Goal: Find contact information: Find contact information

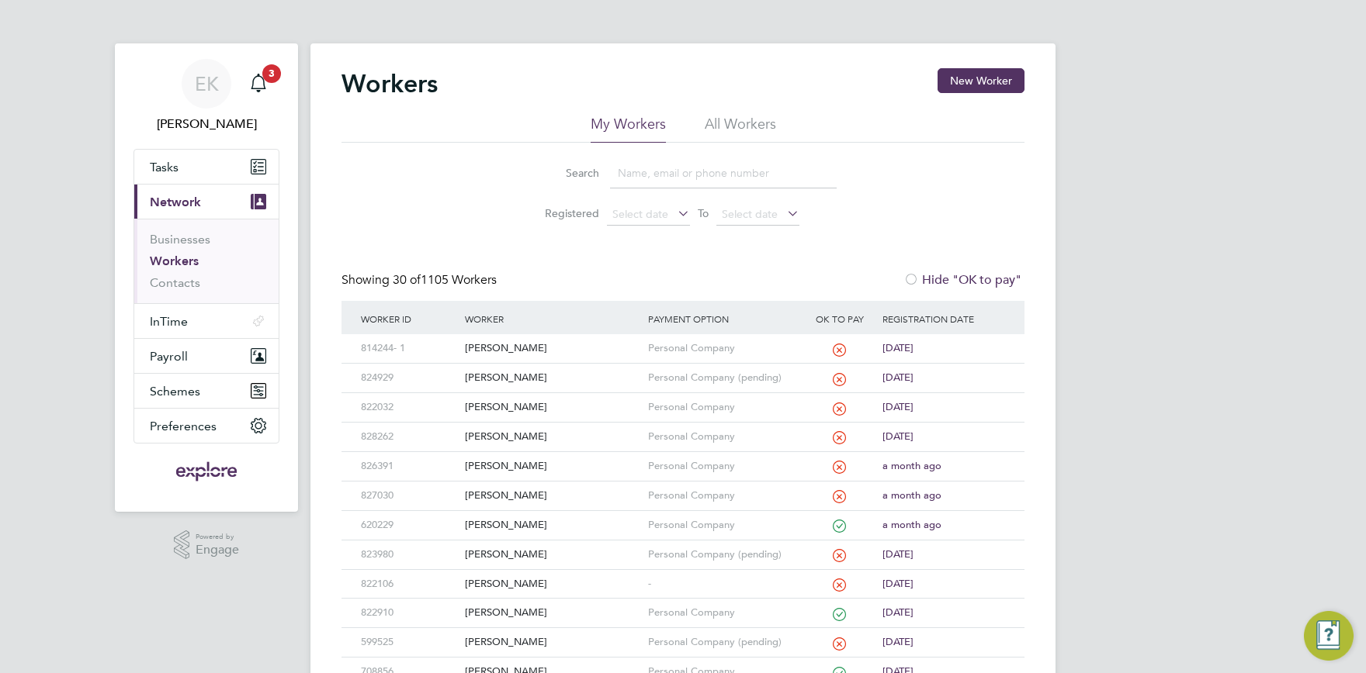
click at [625, 169] on input at bounding box center [723, 173] width 227 height 30
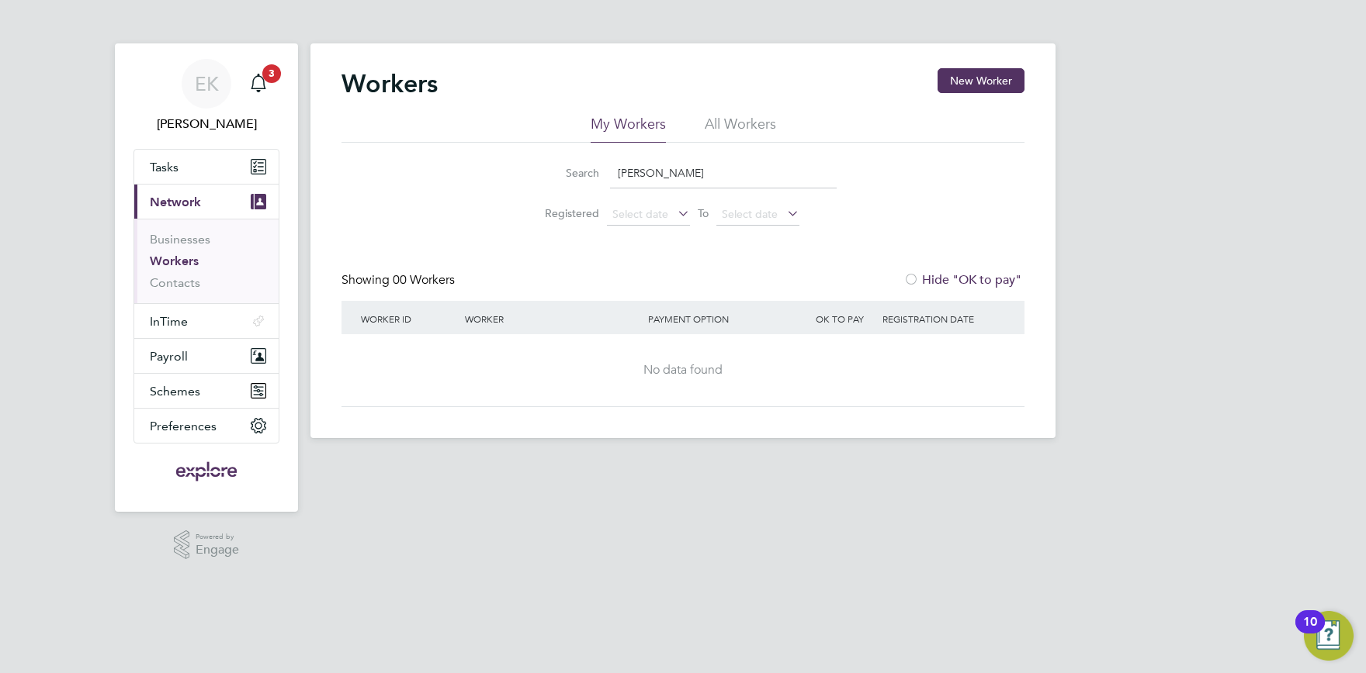
drag, startPoint x: 675, startPoint y: 173, endPoint x: 529, endPoint y: 162, distance: 146.3
click at [610, 162] on input "olmo" at bounding box center [723, 173] width 227 height 30
type input "alejandro"
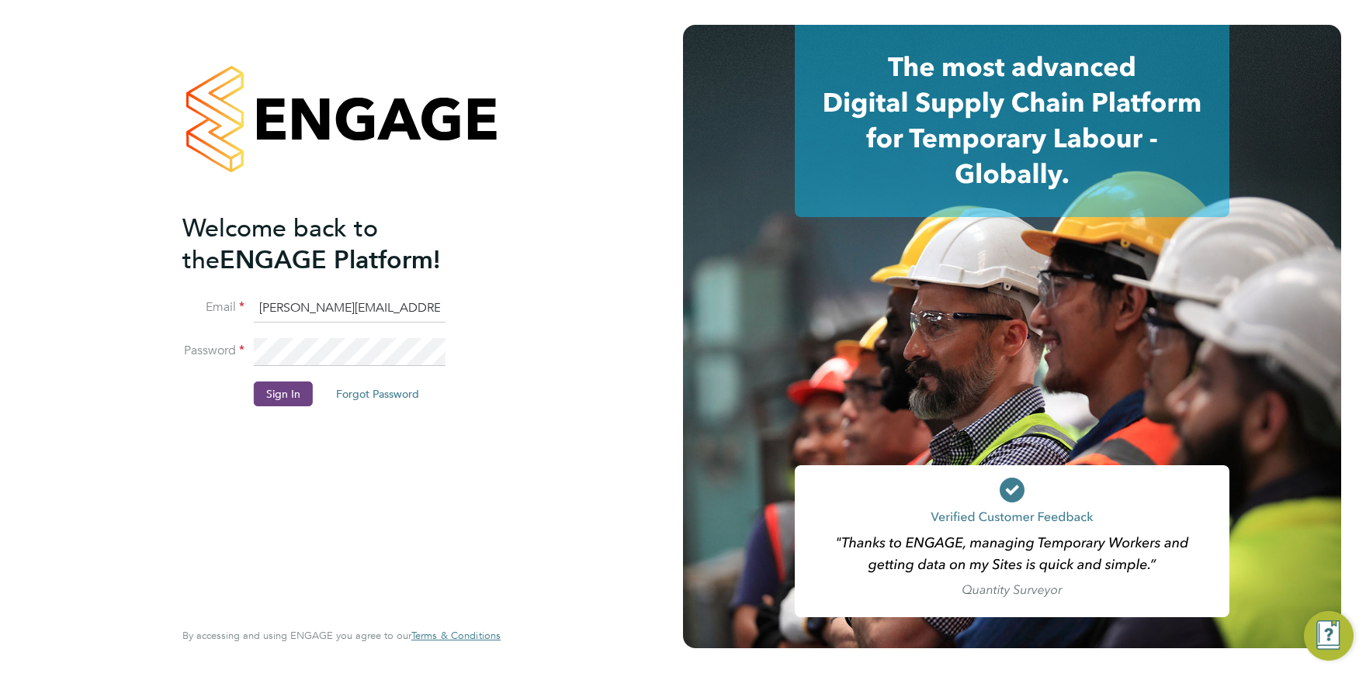
click at [286, 403] on button "Sign In" at bounding box center [283, 394] width 59 height 25
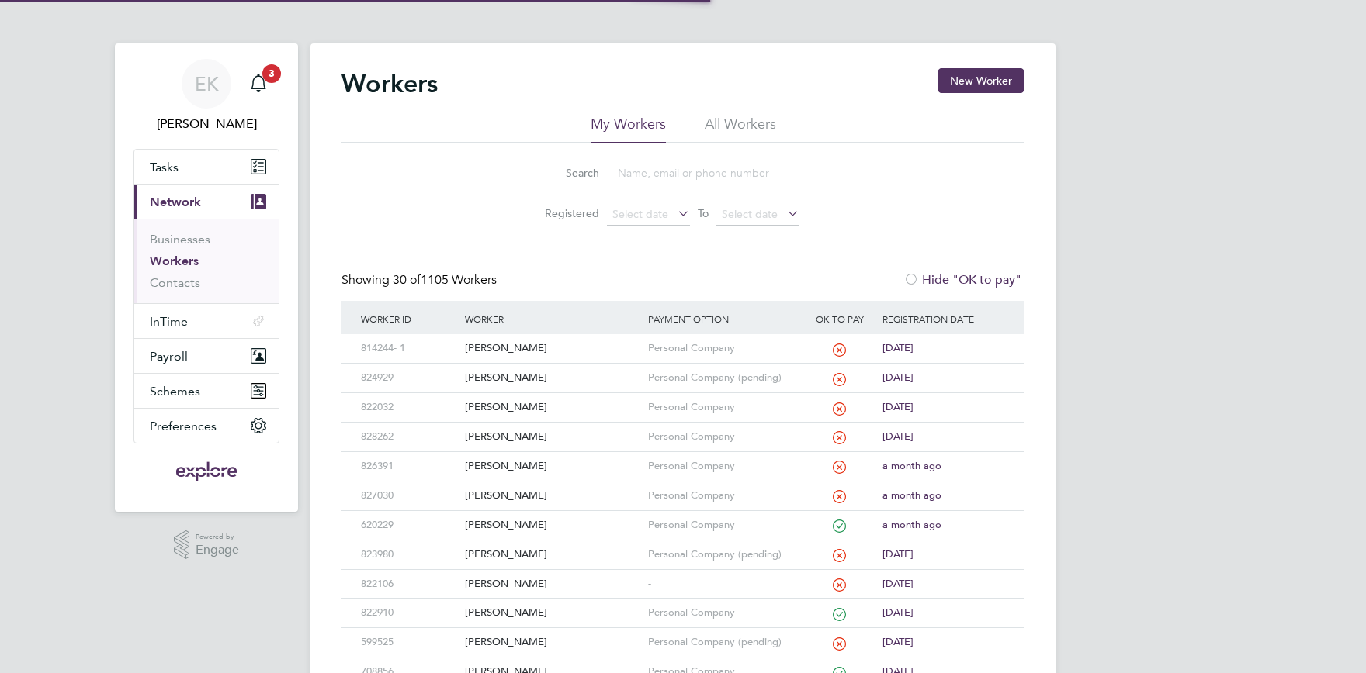
click at [651, 166] on input at bounding box center [723, 173] width 227 height 30
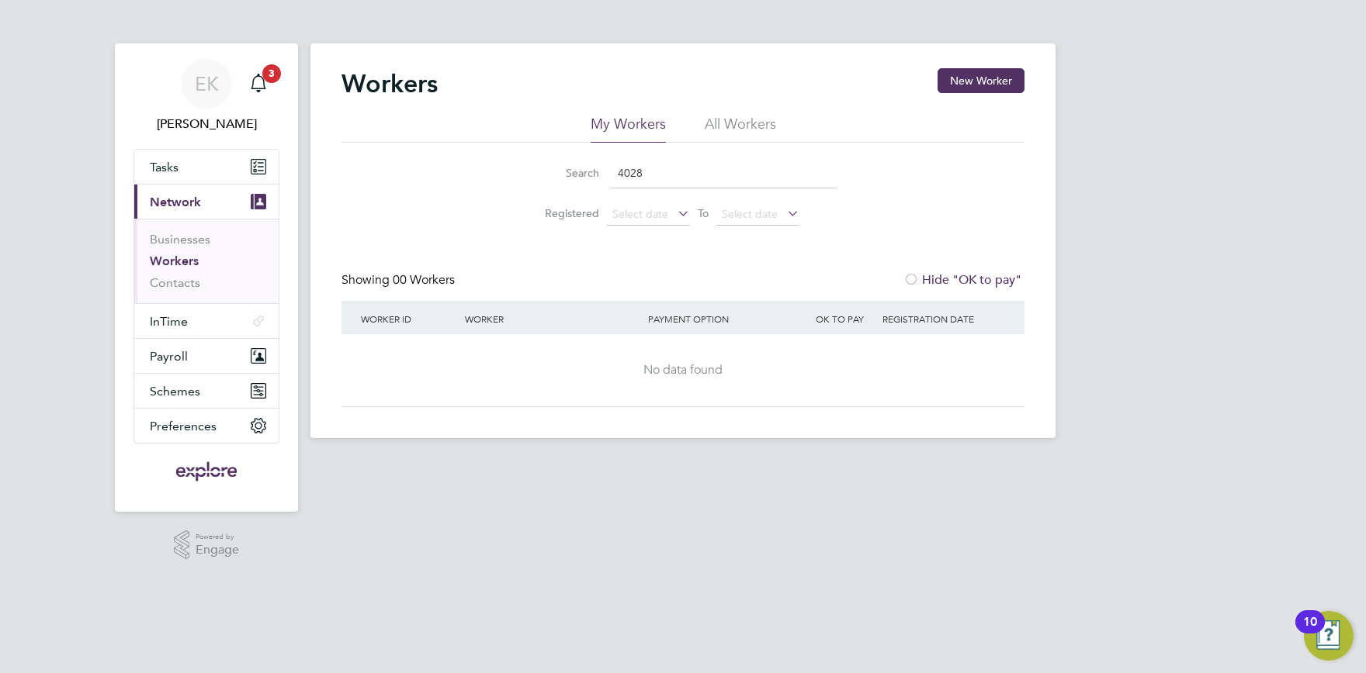
drag, startPoint x: 680, startPoint y: 170, endPoint x: 548, endPoint y: 185, distance: 133.6
click at [610, 185] on input "4028" at bounding box center [723, 173] width 227 height 30
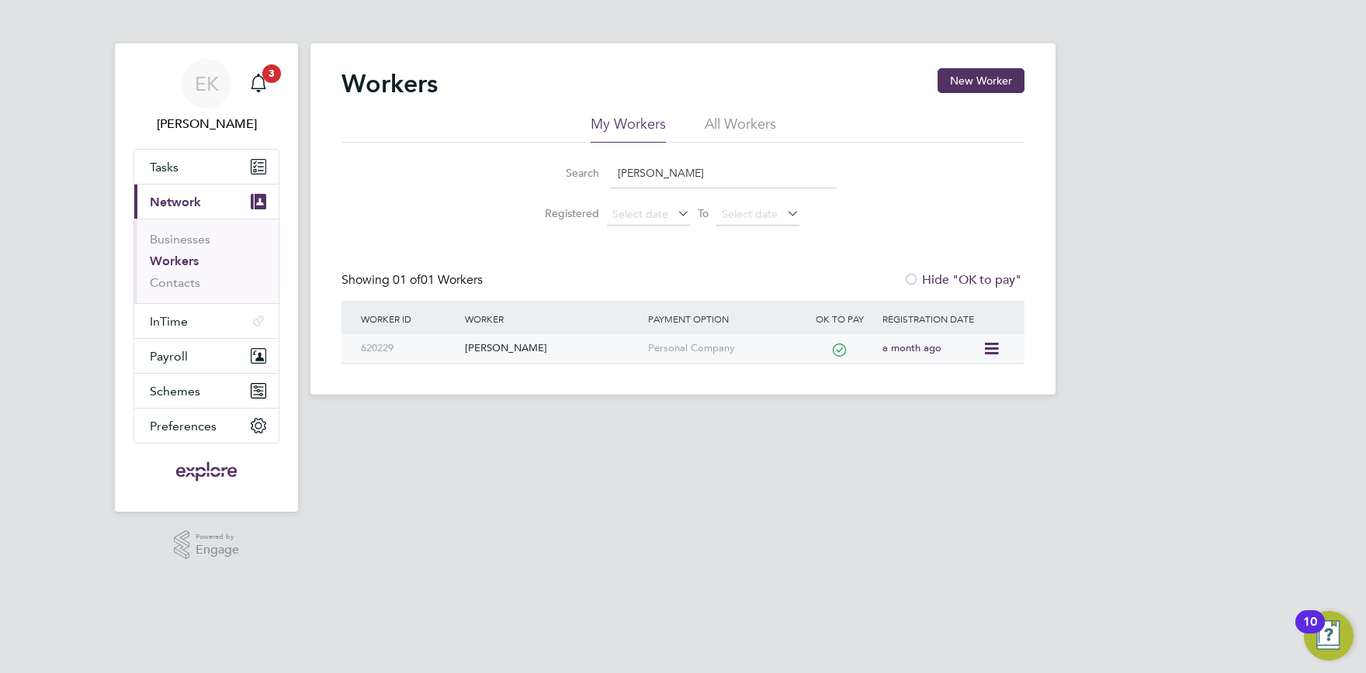
type input "hoff"
click at [504, 351] on div "Fred Hoffman" at bounding box center [552, 348] width 182 height 29
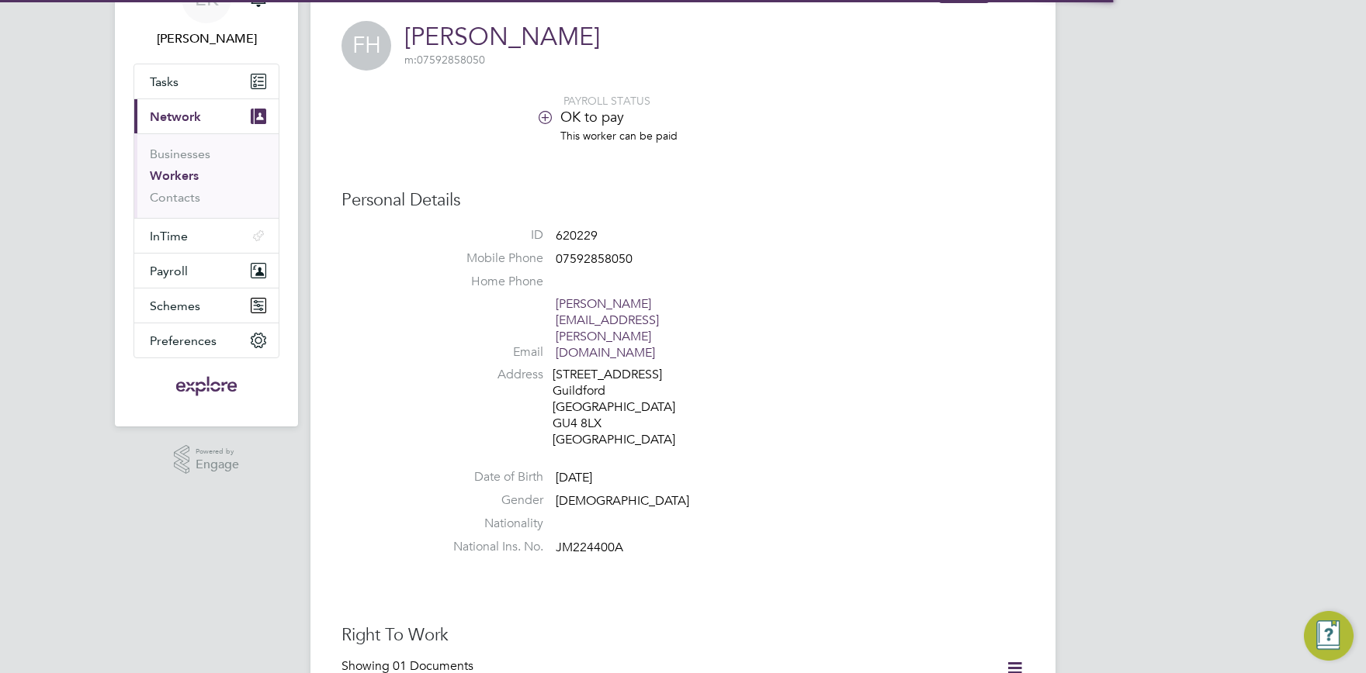
scroll to position [85, 0]
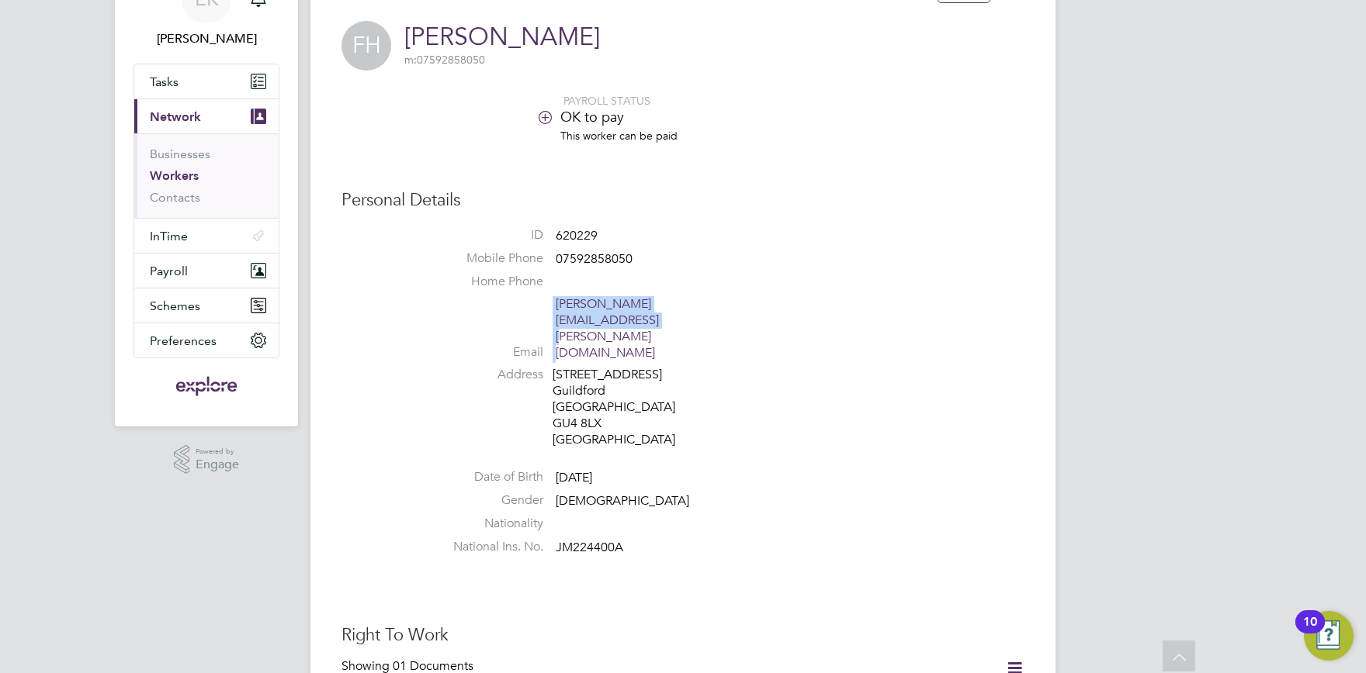
drag, startPoint x: 682, startPoint y: 299, endPoint x: 552, endPoint y: 309, distance: 129.9
click at [552, 309] on li "Email [PERSON_NAME][EMAIL_ADDRESS][PERSON_NAME][DOMAIN_NAME]" at bounding box center [730, 331] width 590 height 71
copy li "[PERSON_NAME][EMAIL_ADDRESS][PERSON_NAME][DOMAIN_NAME]"
